Goal: Task Accomplishment & Management: Manage account settings

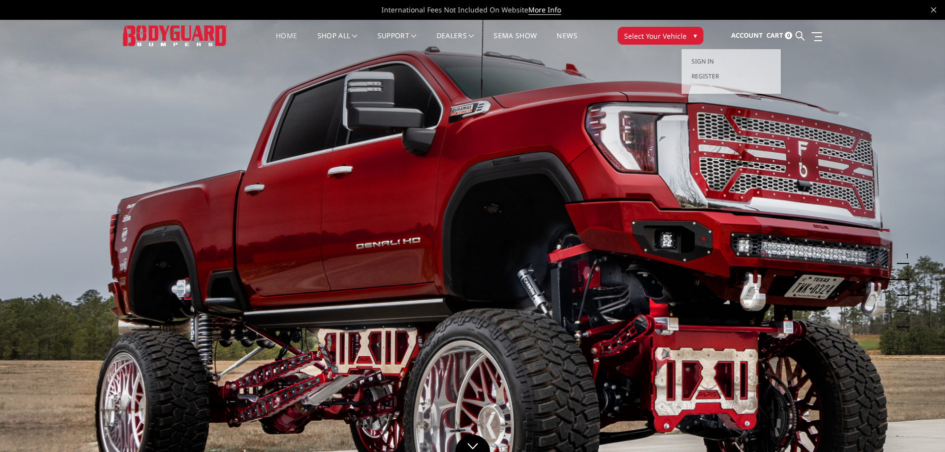
click at [755, 35] on span "Account" at bounding box center [747, 35] width 32 height 9
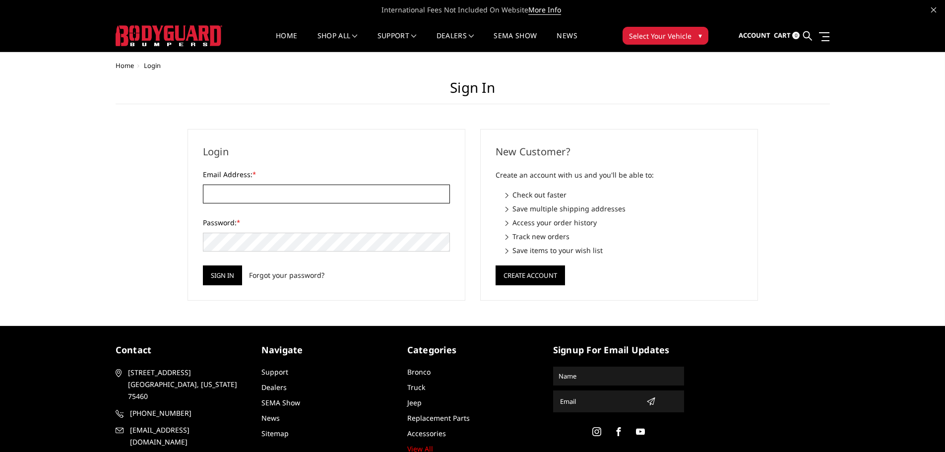
click at [224, 196] on input "Email Address: *" at bounding box center [326, 193] width 247 height 19
paste input "[EMAIL_ADDRESS][DOMAIN_NAME]"
type input "[EMAIL_ADDRESS][DOMAIN_NAME]"
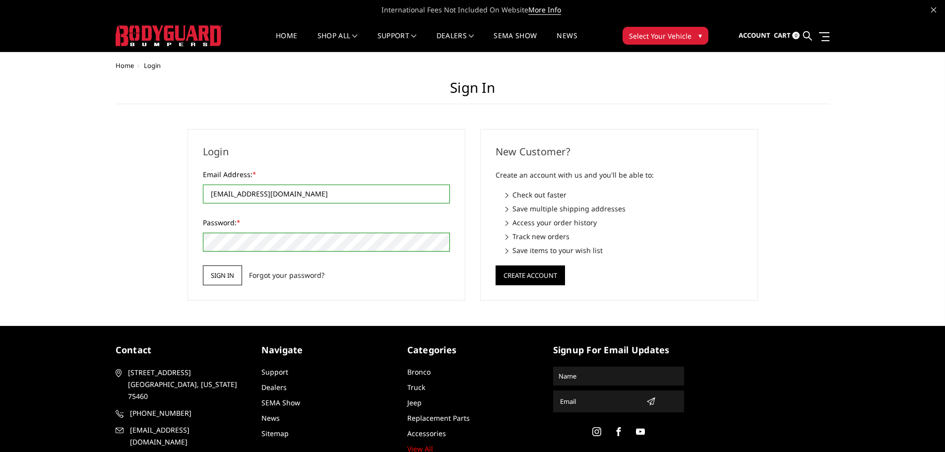
click at [228, 279] on input "Sign in" at bounding box center [222, 275] width 39 height 20
